Goal: Transaction & Acquisition: Subscribe to service/newsletter

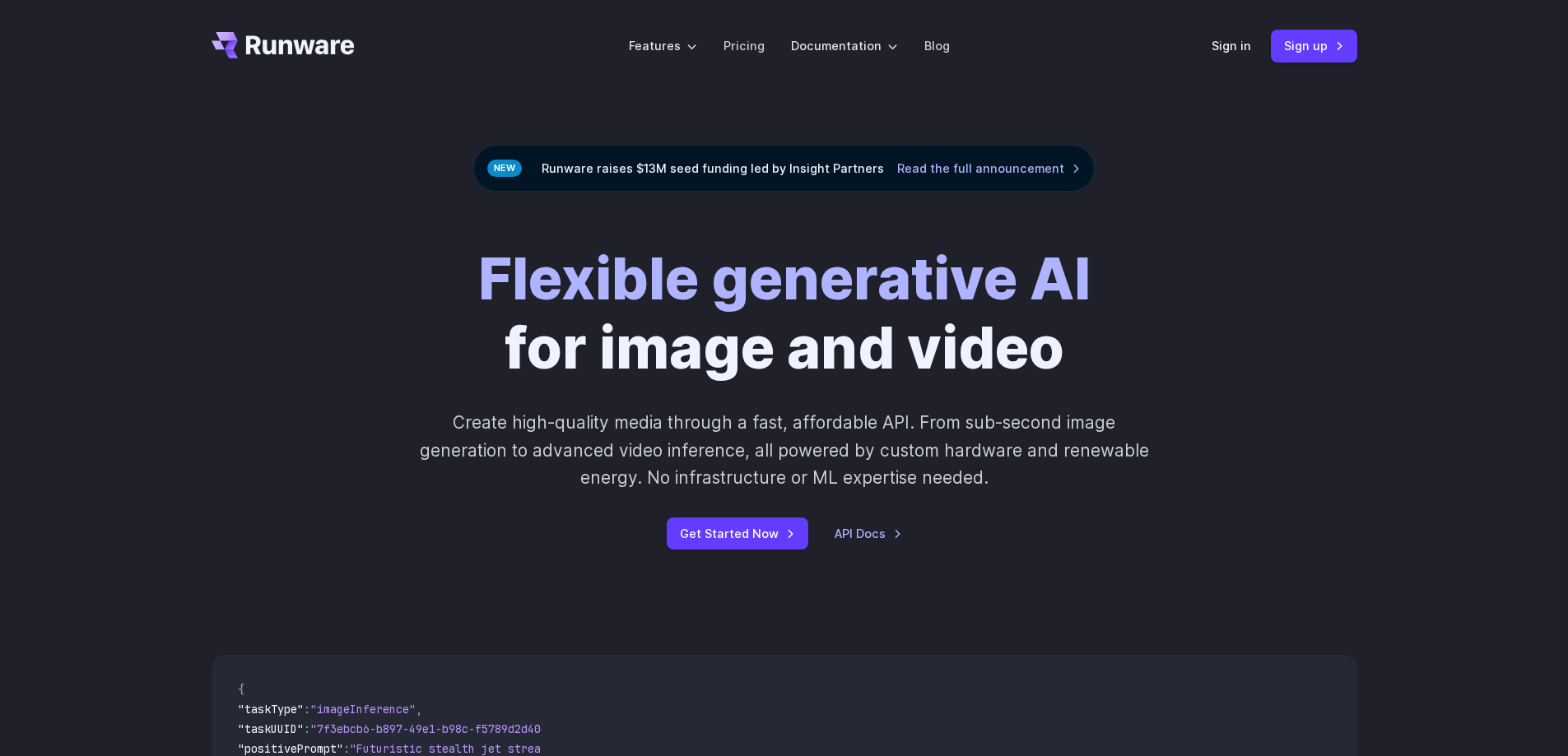
click at [1244, 268] on div "Flexible generative AI for image and video Create high-quality media through a …" at bounding box center [784, 397] width 1146 height 306
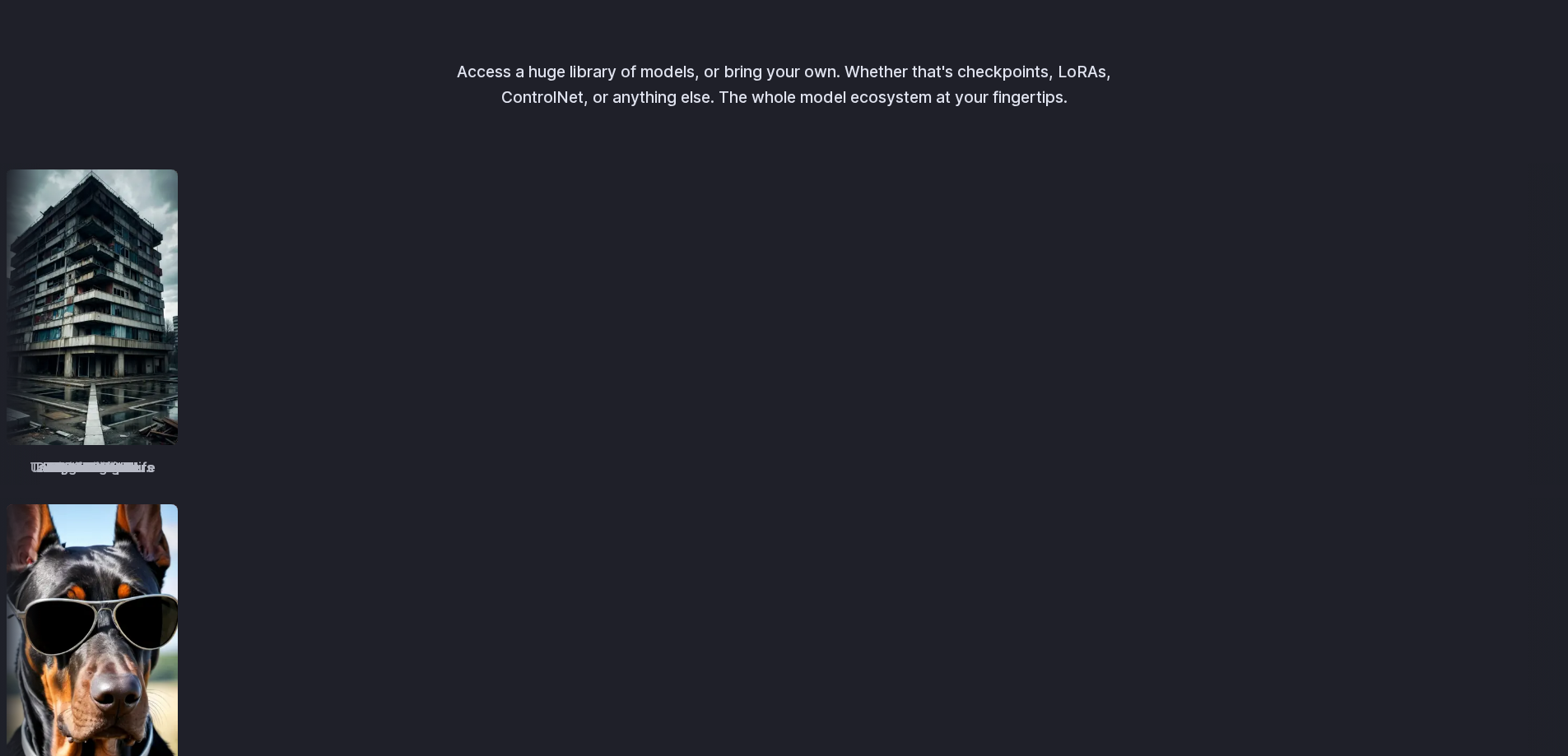
scroll to position [2140, 0]
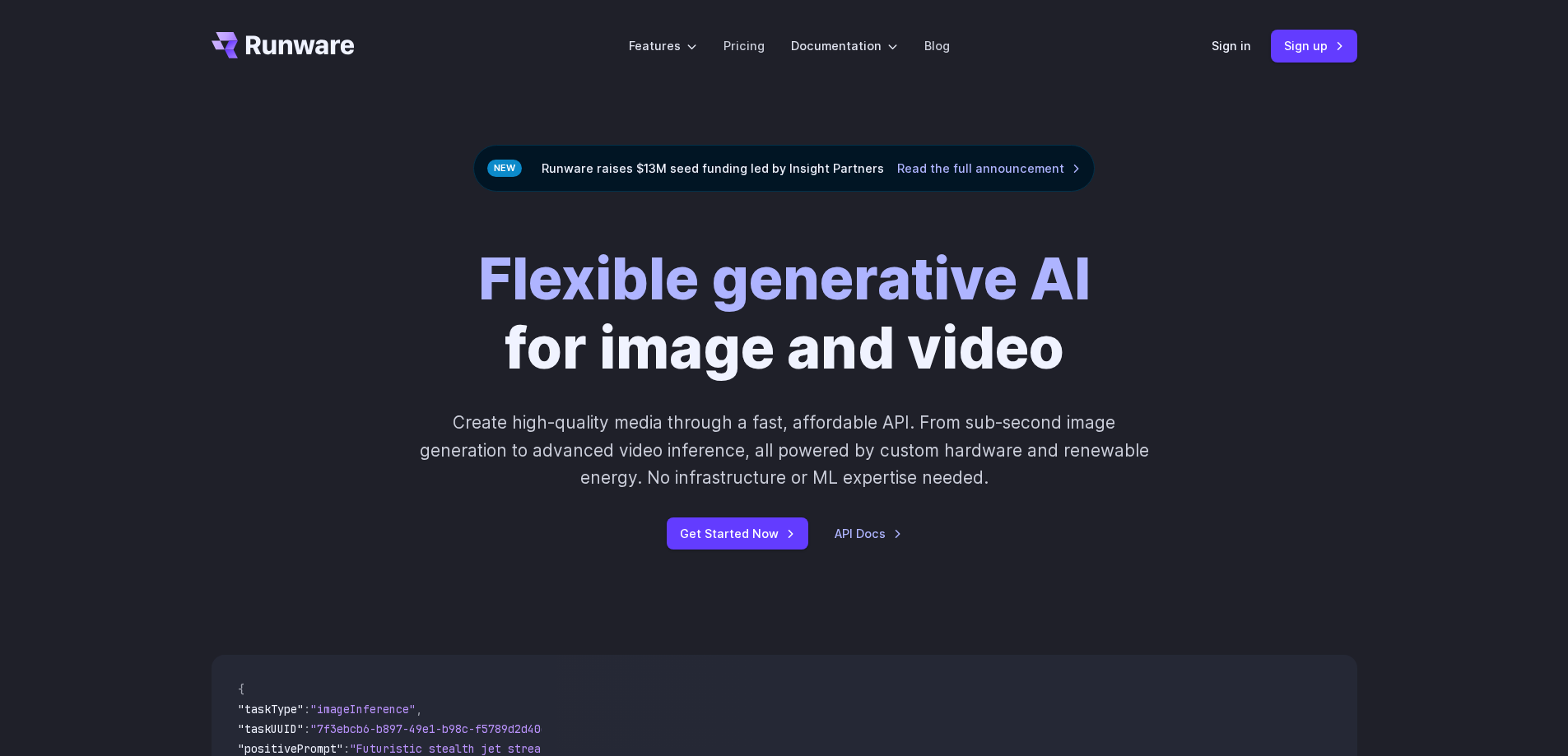
click at [1301, 196] on div "Flexible generative AI for image and video Create high-quality media through a …" at bounding box center [784, 397] width 1568 height 411
click at [736, 42] on link "Pricing" at bounding box center [743, 46] width 41 height 19
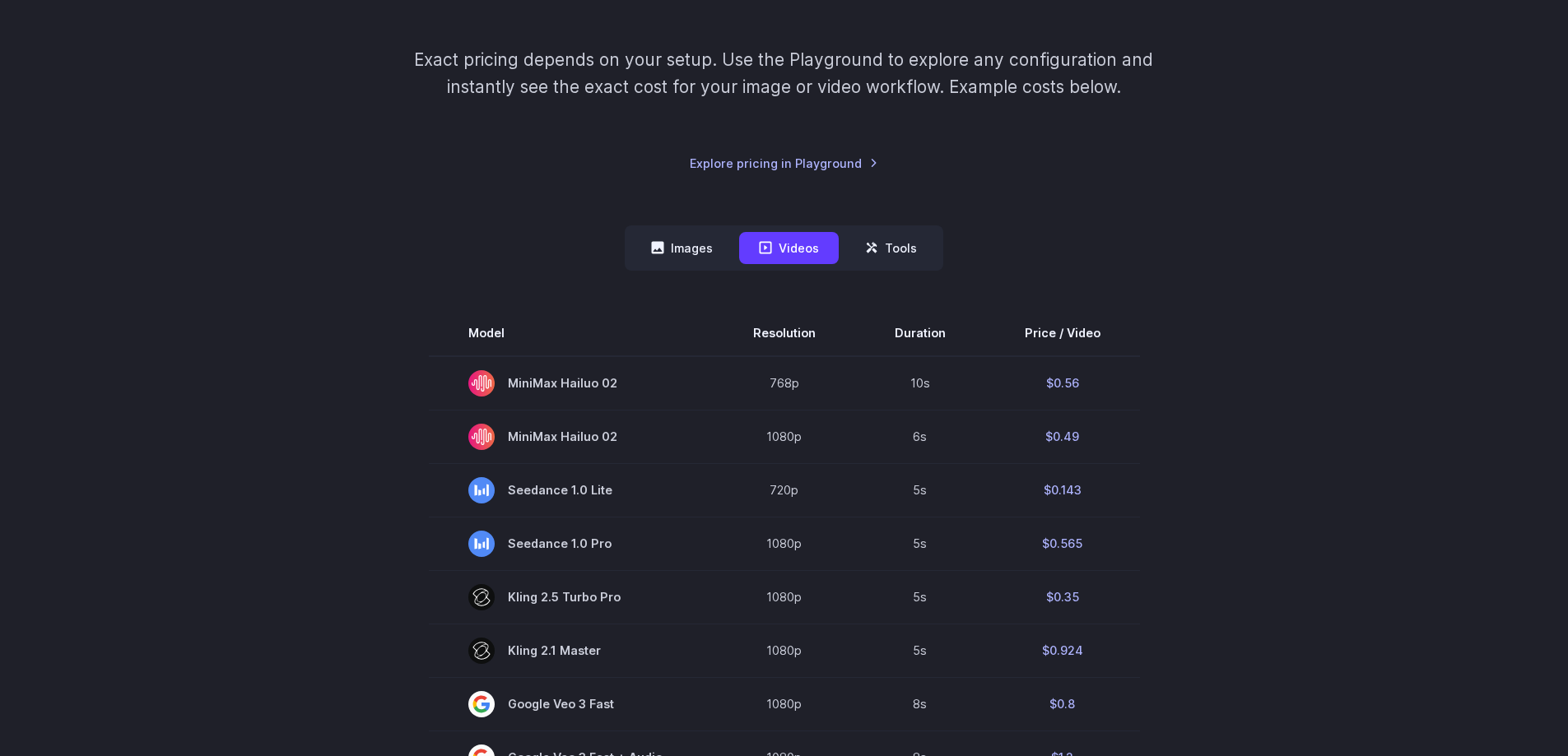
scroll to position [247, 0]
click at [669, 247] on button "Images" at bounding box center [682, 248] width 101 height 32
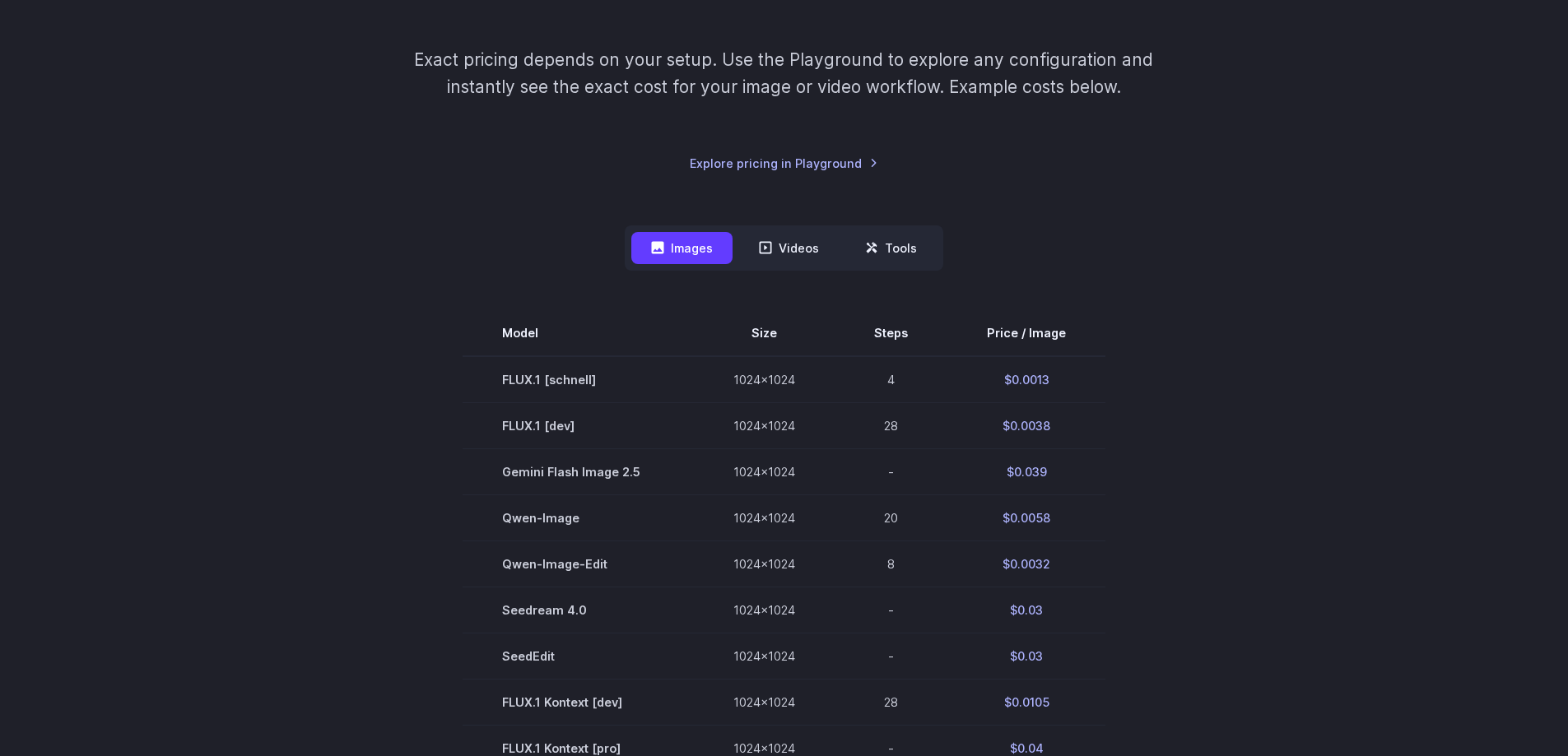
scroll to position [165, 0]
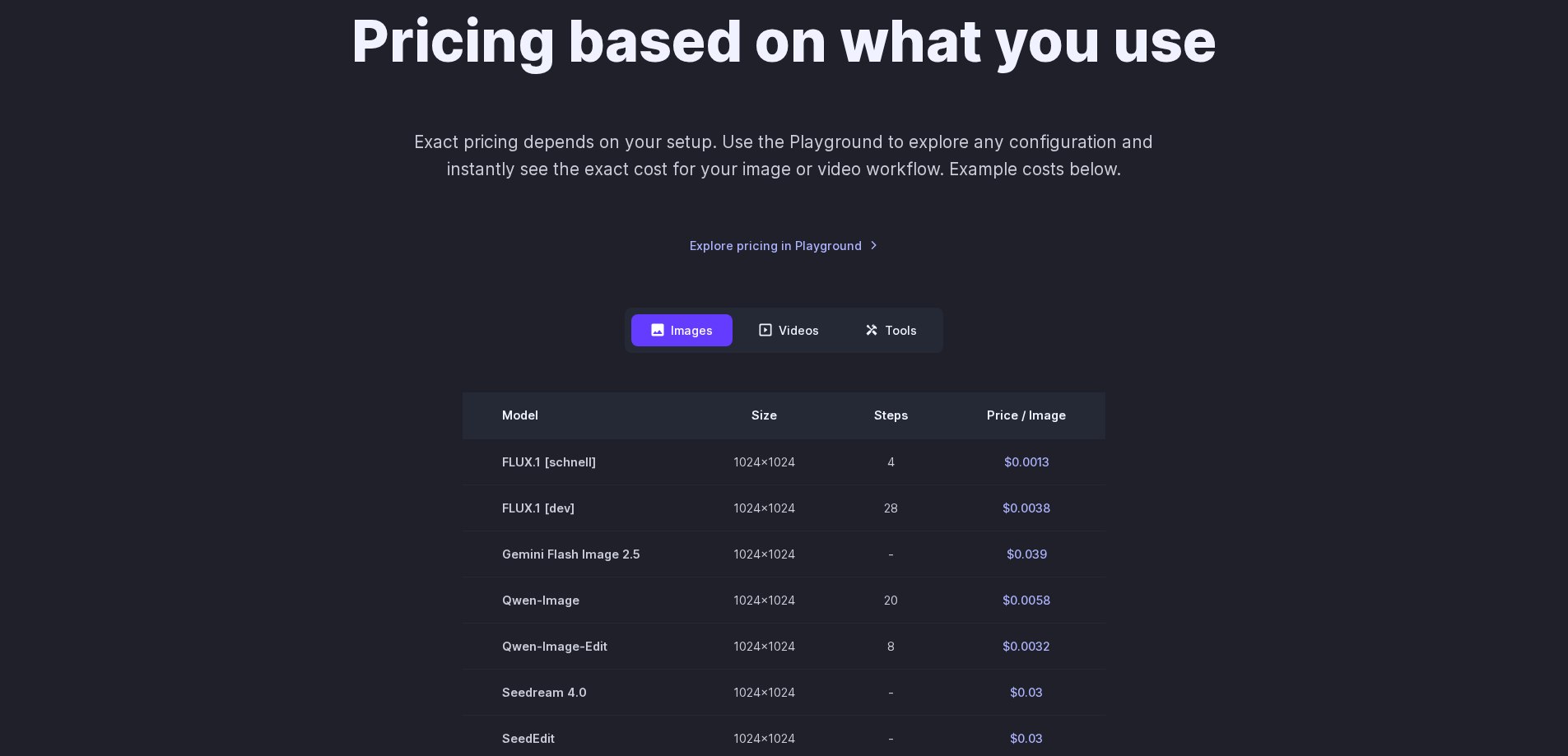
click at [884, 417] on th "Steps" at bounding box center [891, 416] width 113 height 46
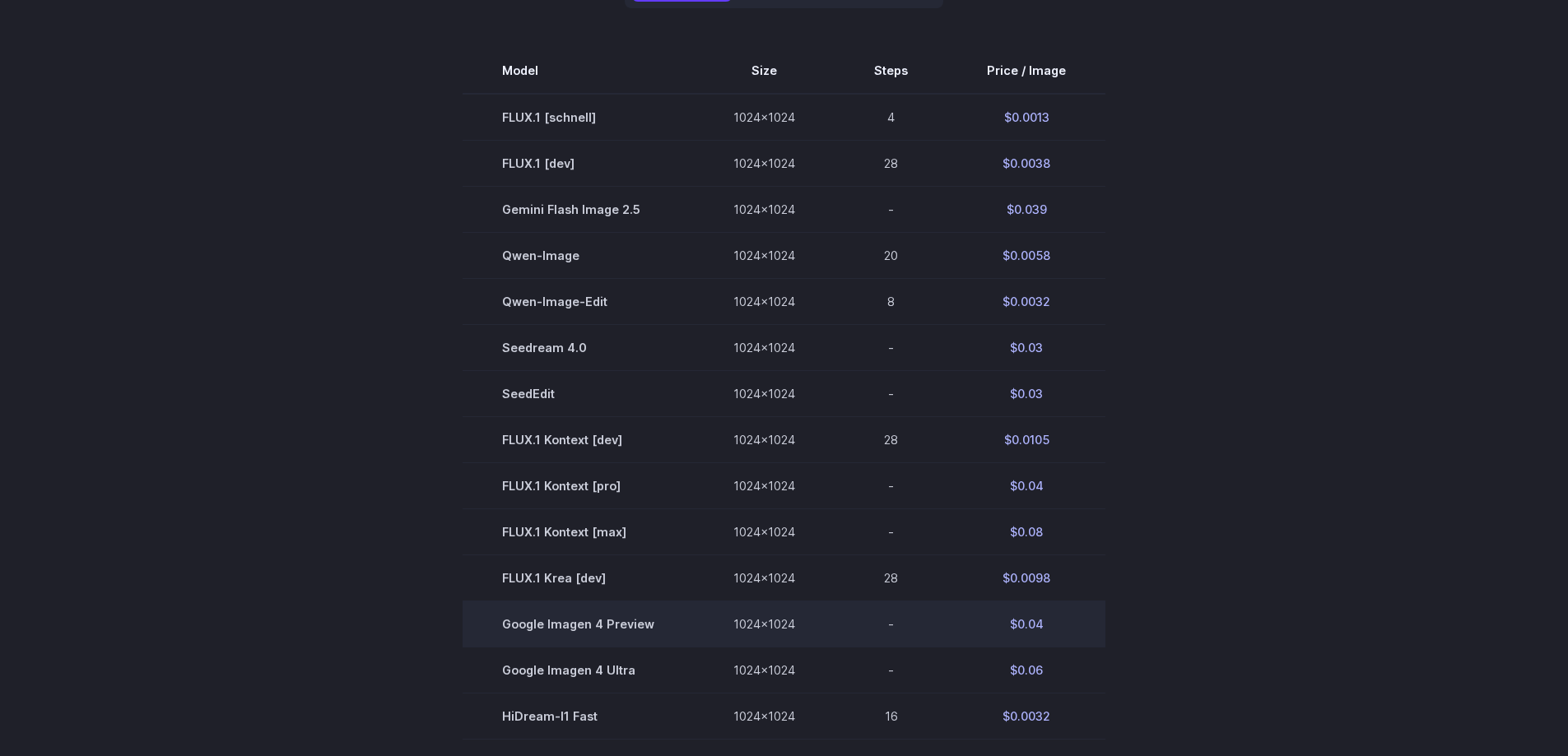
scroll to position [263, 0]
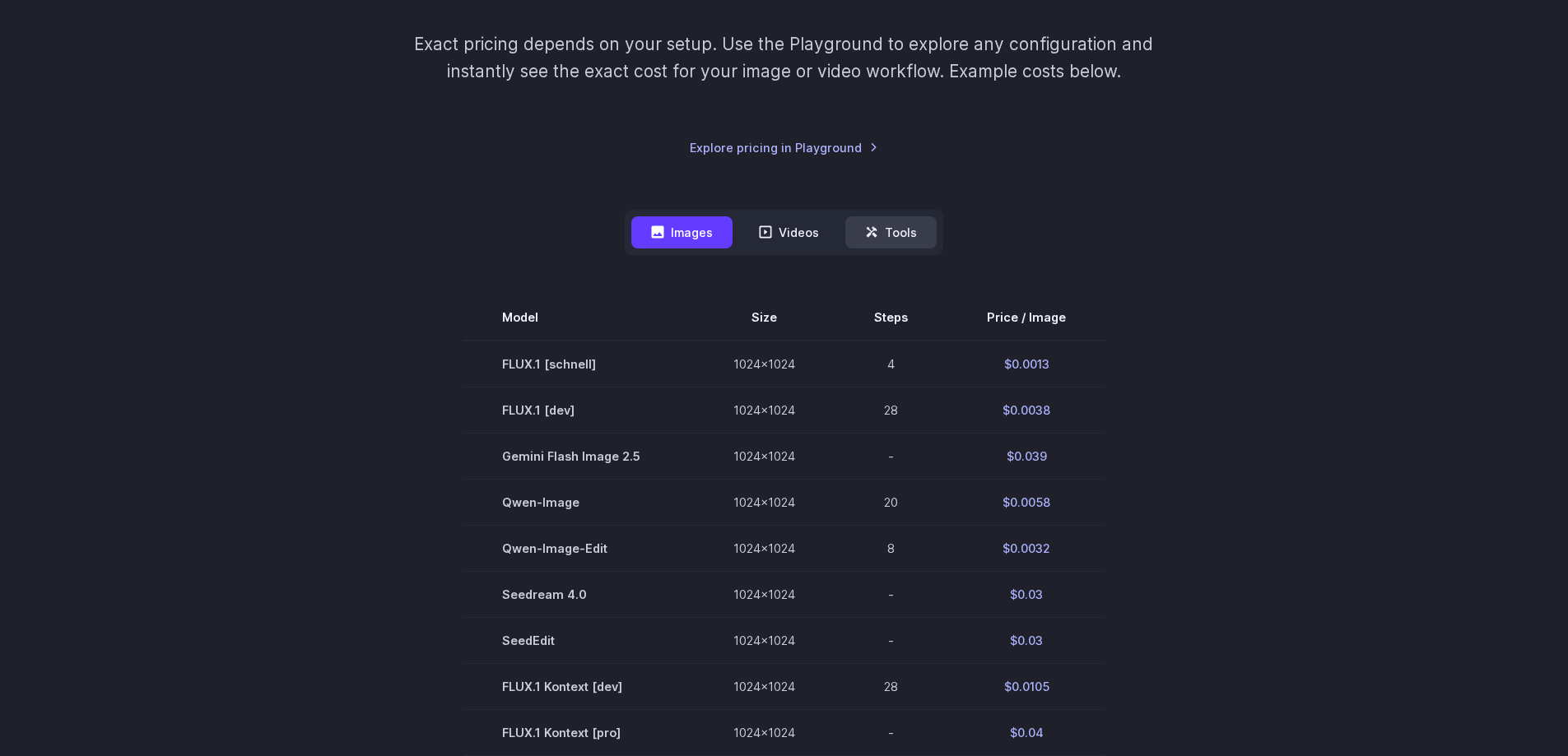
click at [899, 223] on button "Tools" at bounding box center [891, 232] width 91 height 32
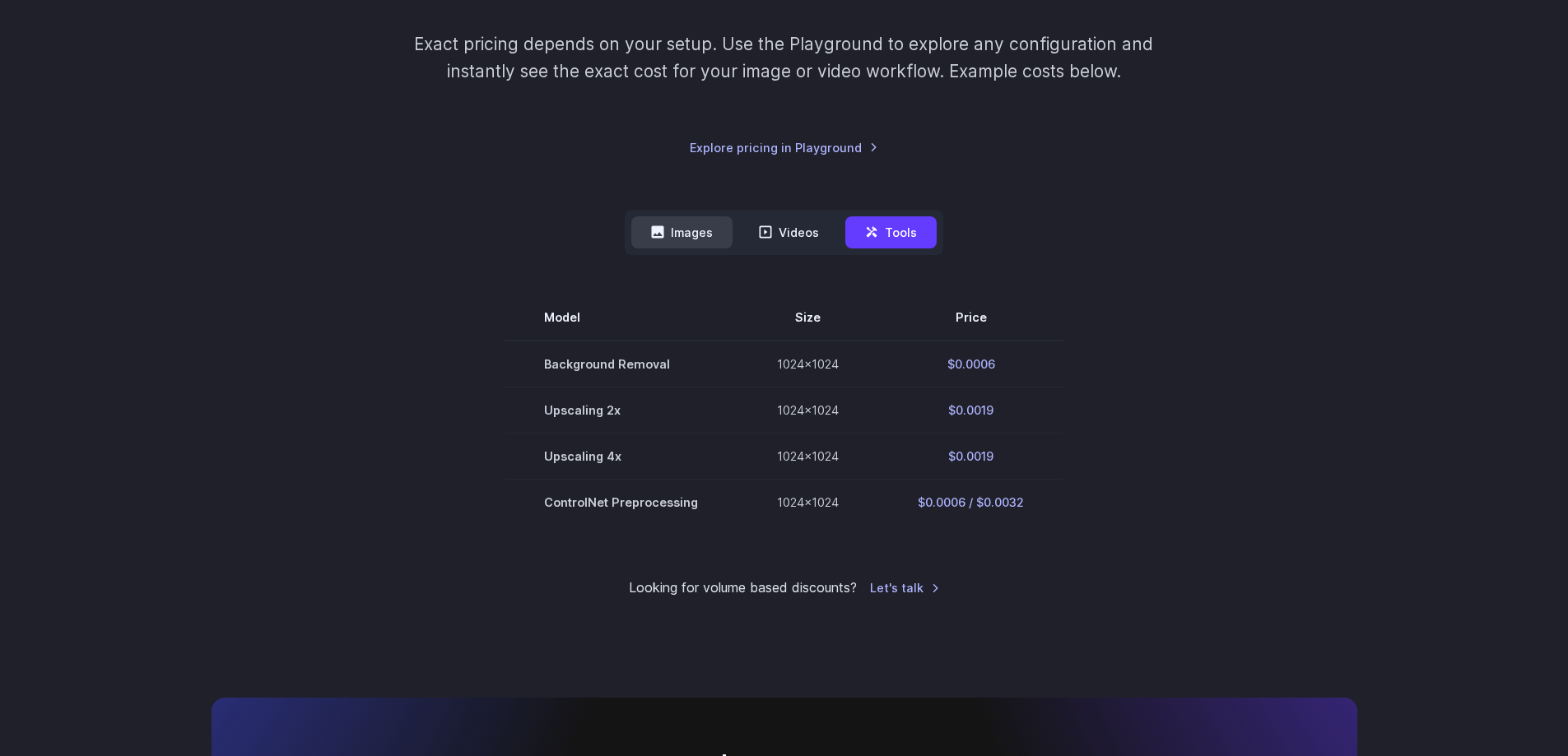
click at [659, 227] on icon at bounding box center [658, 232] width 12 height 12
click at [682, 228] on button "Images" at bounding box center [682, 232] width 101 height 32
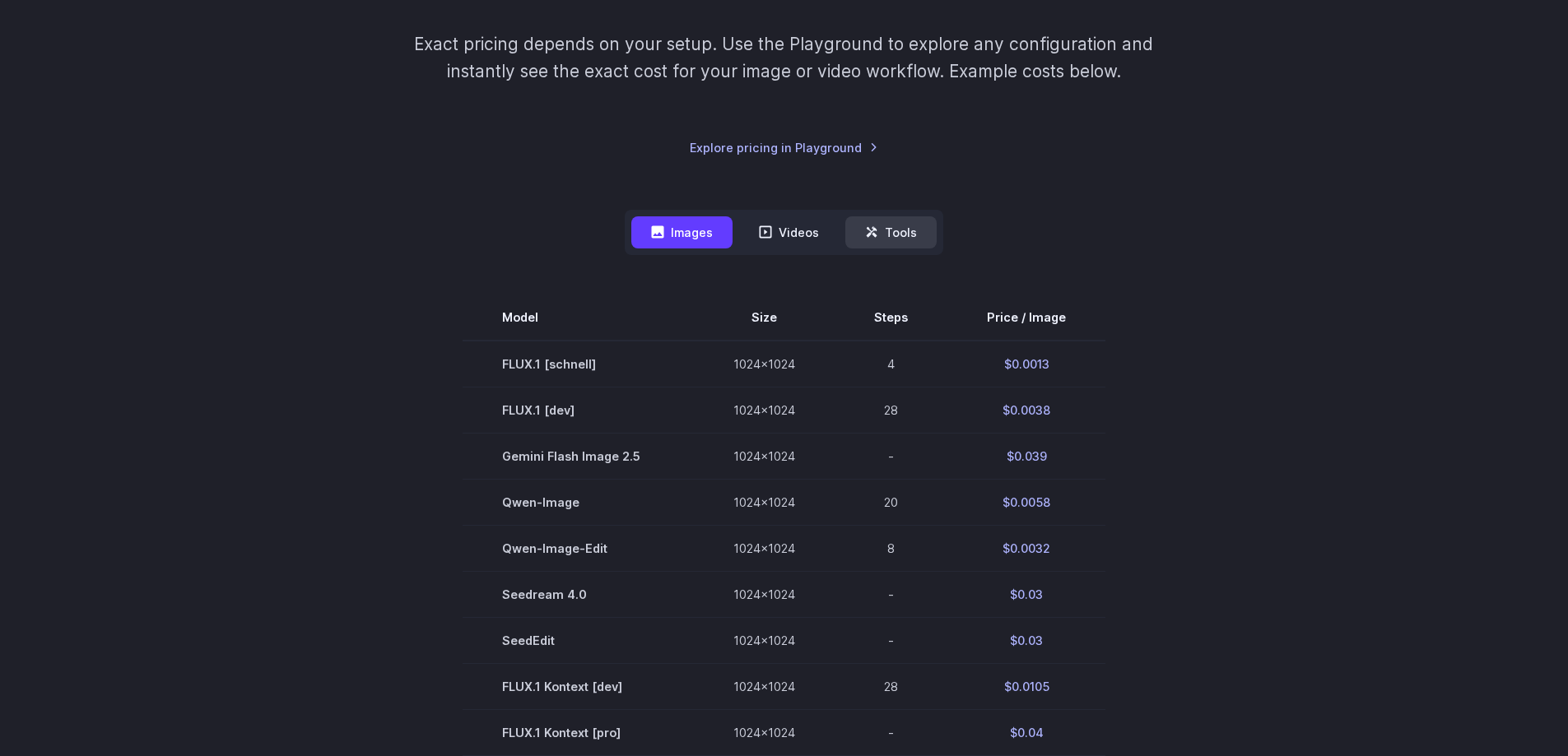
click at [886, 229] on button "Tools" at bounding box center [891, 232] width 91 height 32
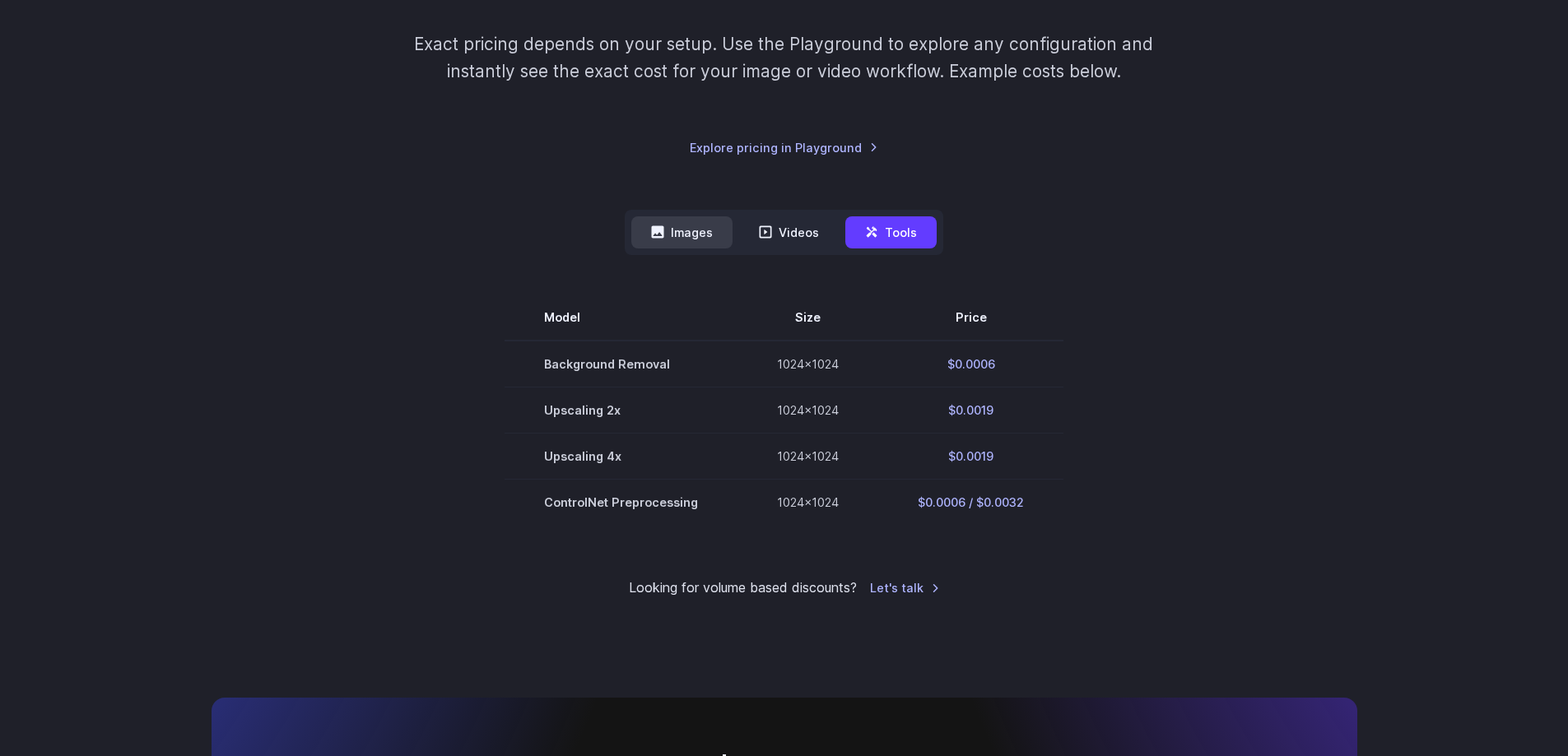
click at [691, 223] on button "Images" at bounding box center [682, 232] width 101 height 32
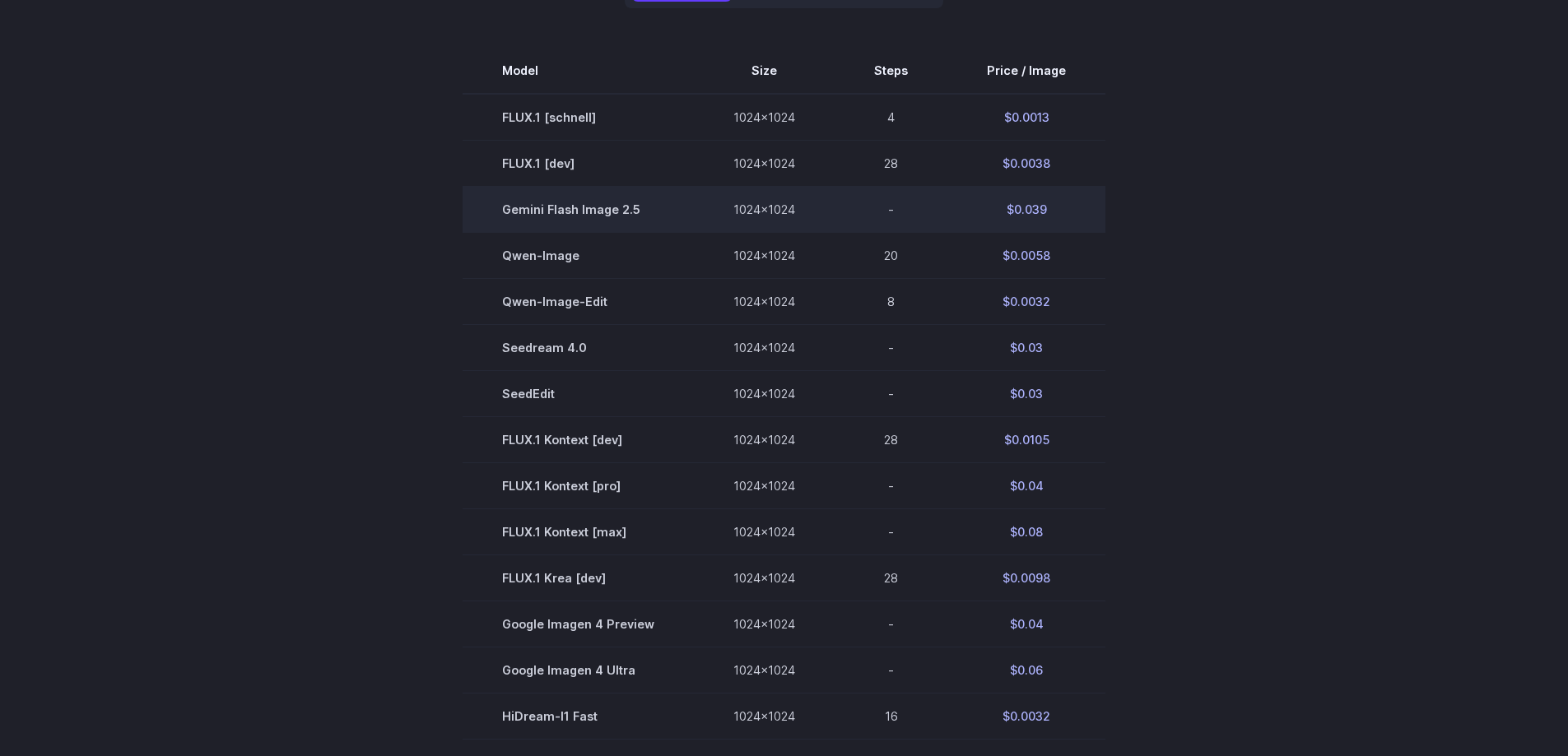
scroll to position [428, 0]
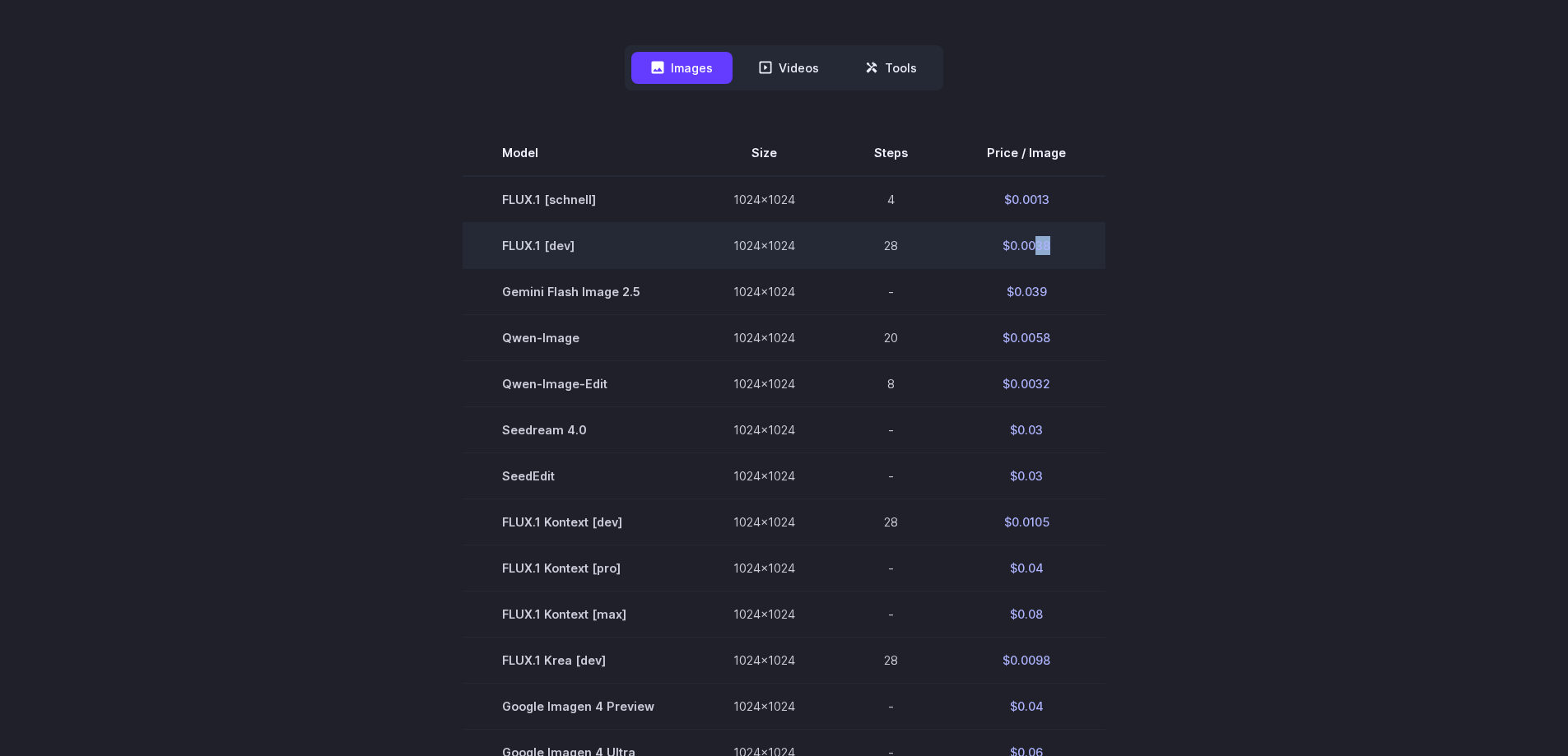
drag, startPoint x: 1034, startPoint y: 240, endPoint x: 1049, endPoint y: 244, distance: 15.5
click at [1049, 244] on td "$0.0038" at bounding box center [1026, 245] width 158 height 46
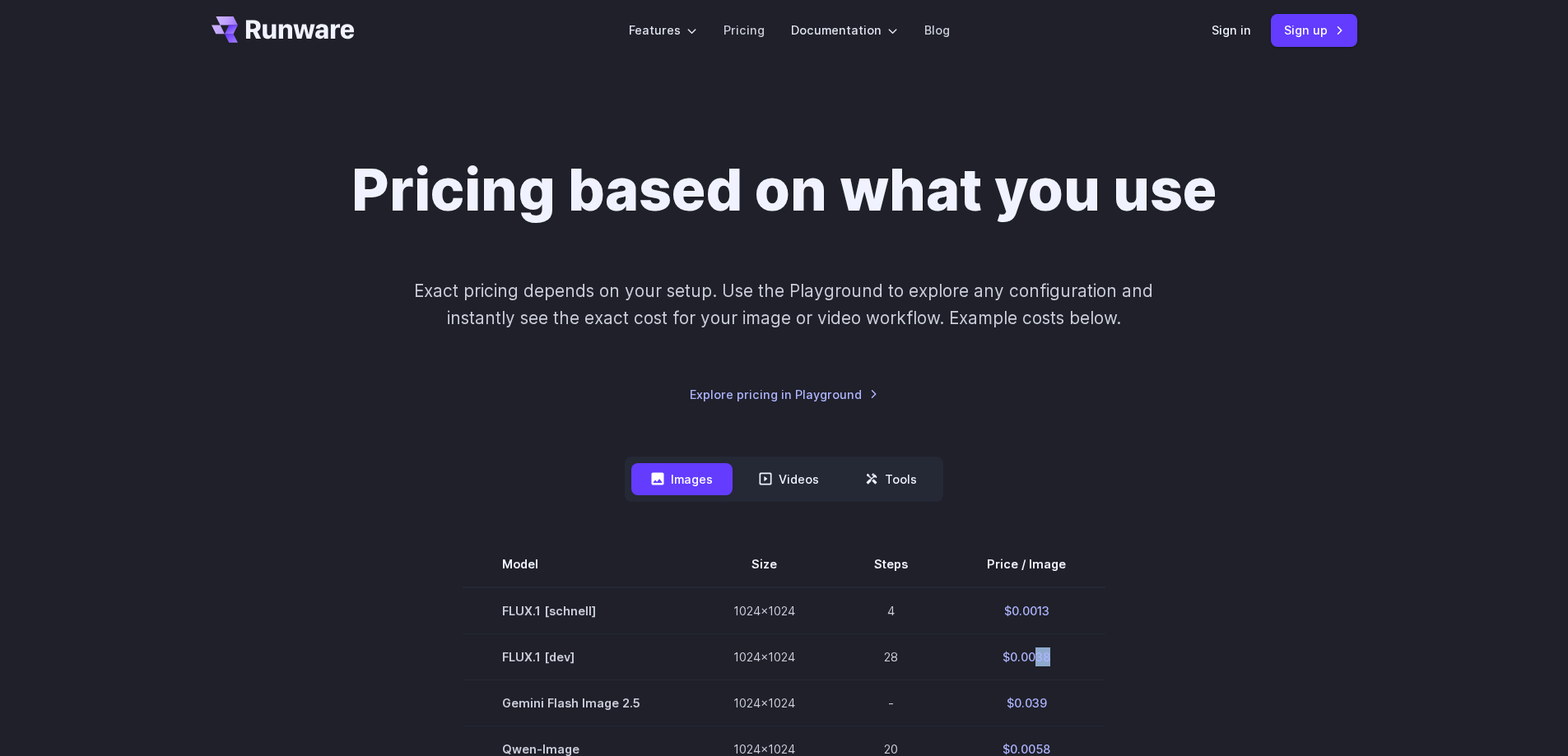
scroll to position [0, 0]
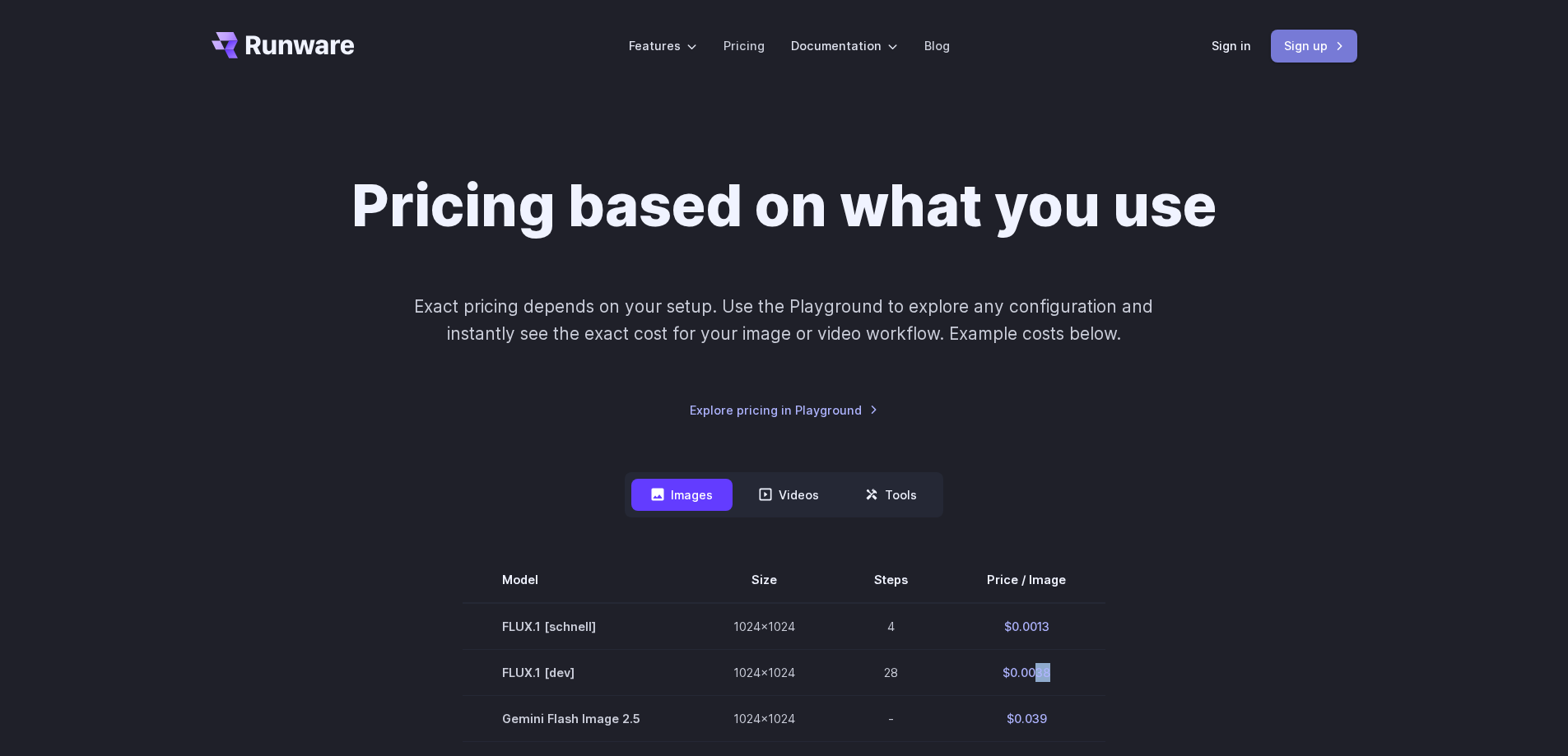
click at [1320, 36] on link "Sign up" at bounding box center [1314, 46] width 86 height 32
